Goal: Task Accomplishment & Management: Use online tool/utility

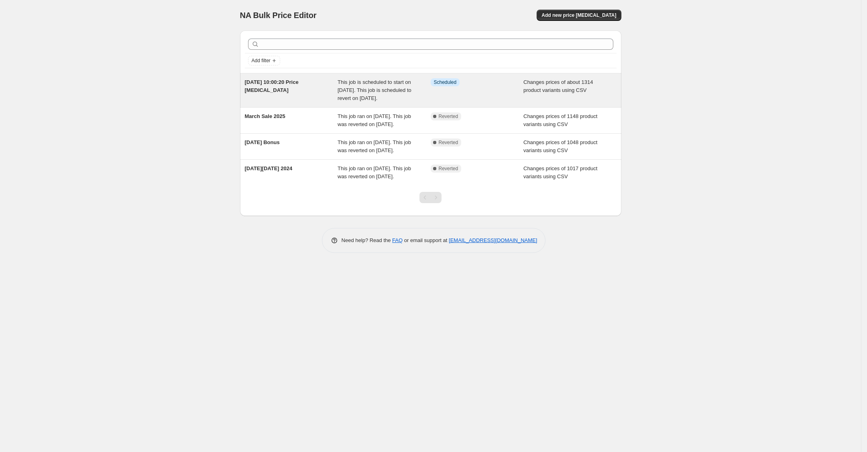
click at [401, 102] on div "This job is scheduled to start on 15 August 2025. This job is scheduled to reve…" at bounding box center [383, 90] width 93 height 24
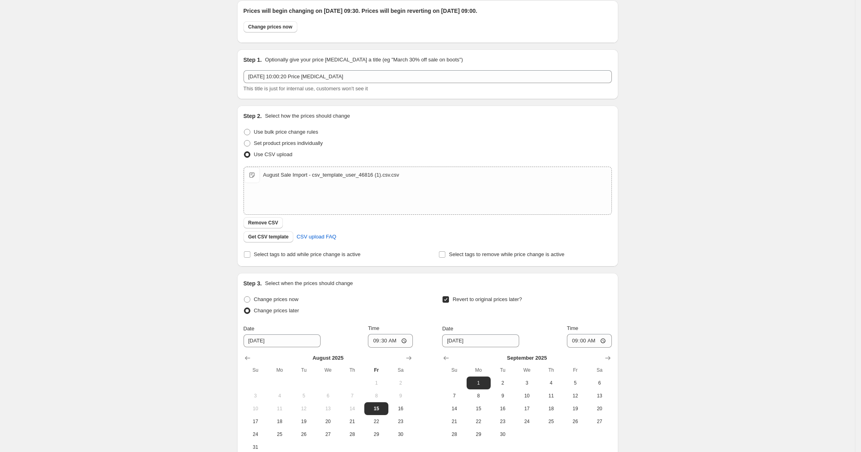
scroll to position [81, 0]
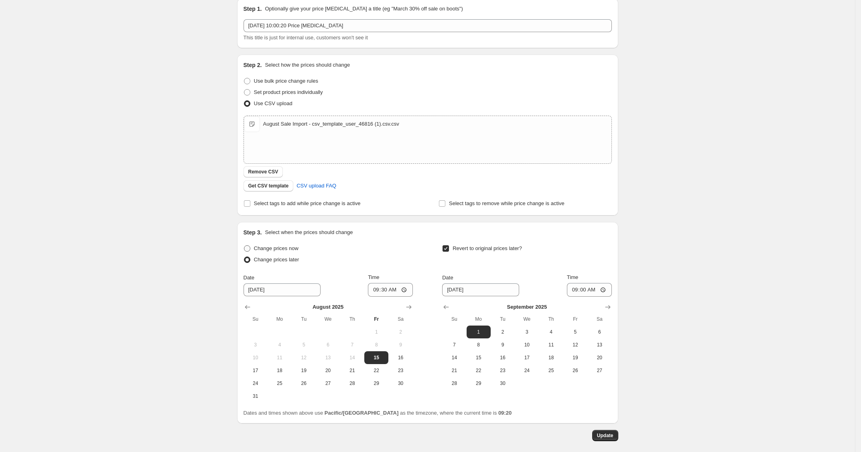
click at [257, 248] on span "Change prices now" at bounding box center [276, 248] width 45 height 6
click at [244, 246] on input "Change prices now" at bounding box center [244, 245] width 0 height 0
radio input "true"
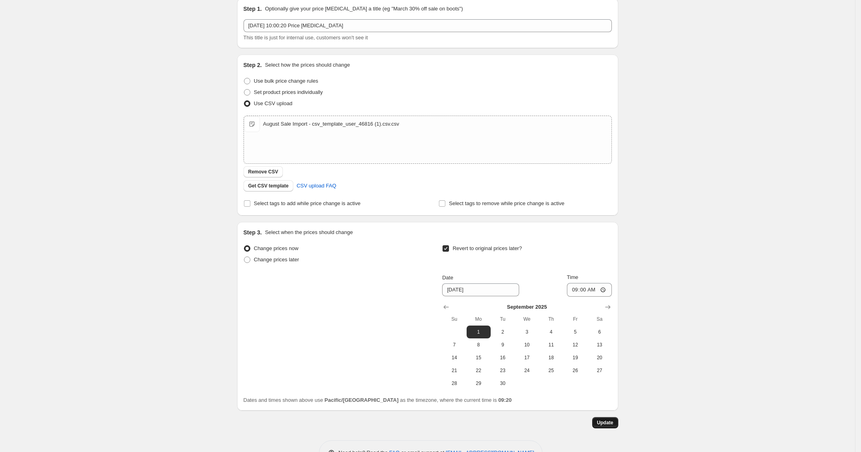
click at [613, 425] on span "Update" at bounding box center [605, 422] width 16 height 6
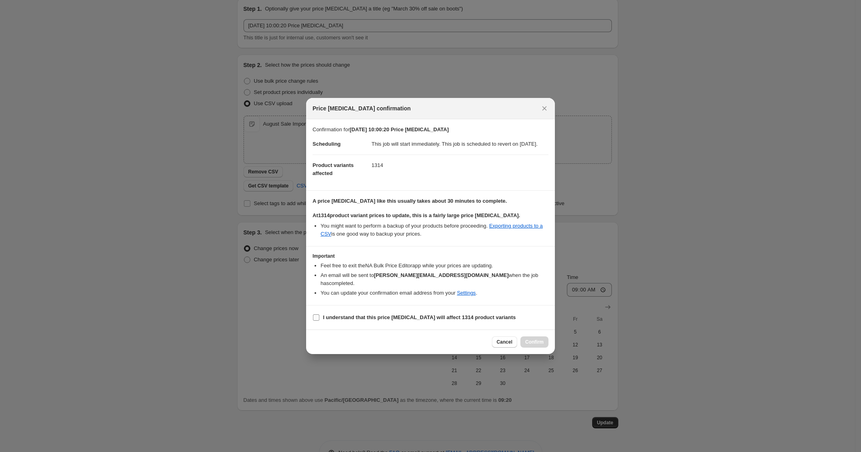
click at [318, 319] on input "I understand that this price change job will affect 1314 product variants" at bounding box center [316, 317] width 6 height 6
checkbox input "true"
click at [538, 342] on span "Confirm" at bounding box center [534, 342] width 18 height 6
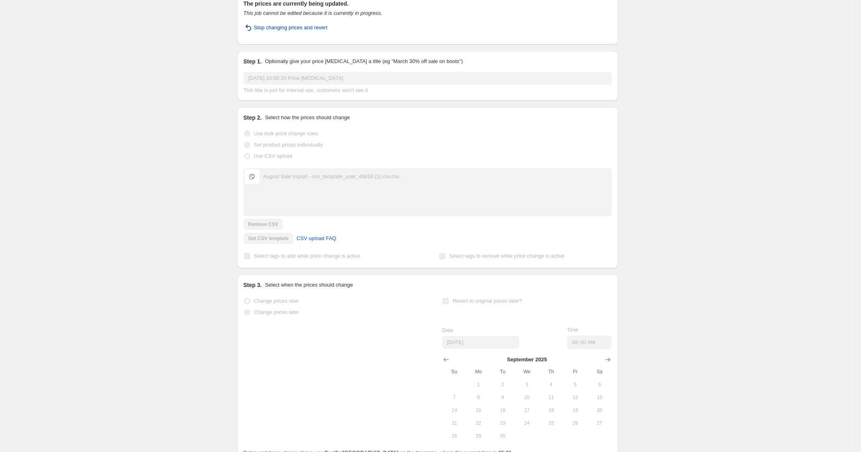
scroll to position [0, 0]
